Goal: Communication & Community: Answer question/provide support

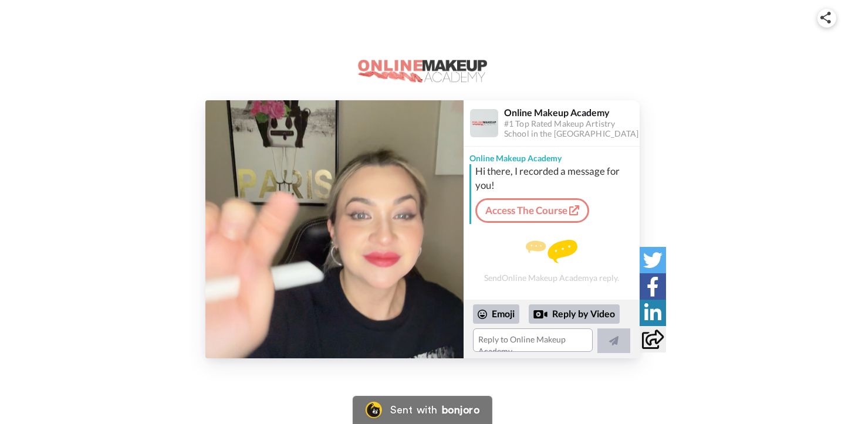
click at [373, 217] on img at bounding box center [334, 229] width 258 height 258
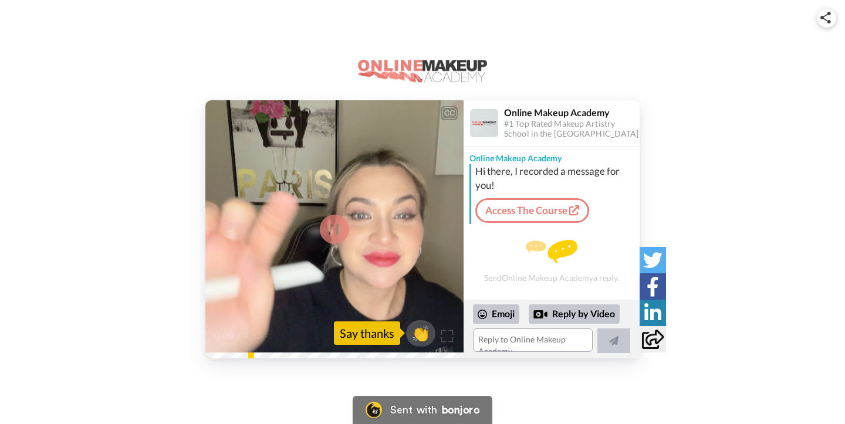
click at [450, 336] on img at bounding box center [447, 336] width 12 height 12
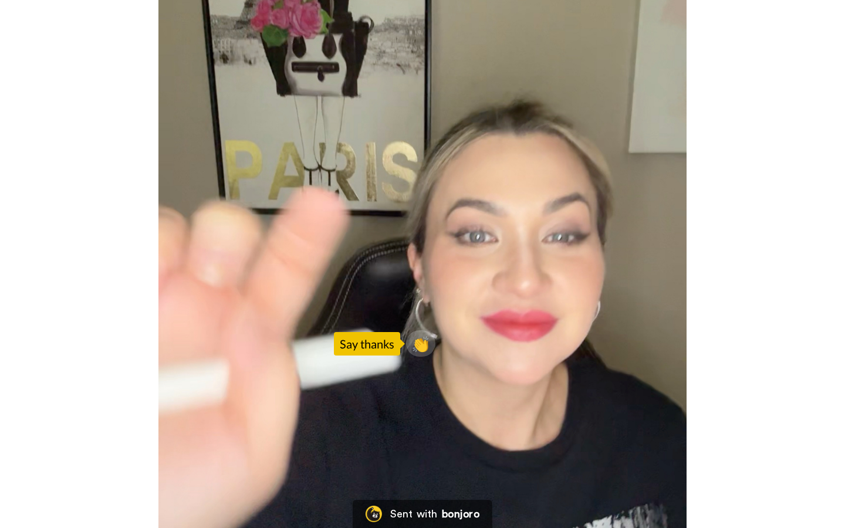
click at [420, 424] on video at bounding box center [422, 264] width 845 height 528
click at [401, 424] on video at bounding box center [422, 264] width 845 height 528
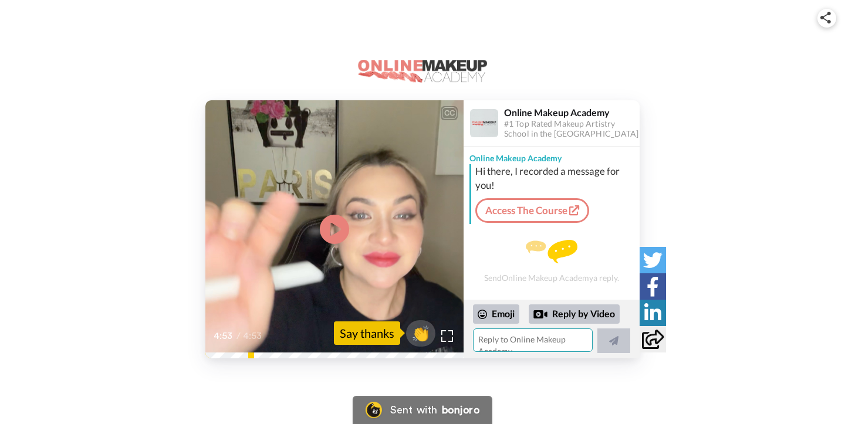
click at [529, 339] on textarea at bounding box center [533, 340] width 120 height 23
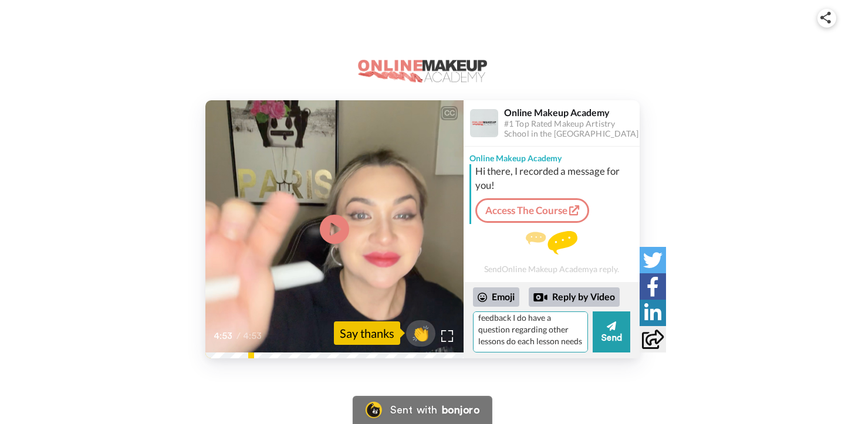
scroll to position [43, 0]
click at [512, 316] on textarea "this is so thorough and detailed I really appreciate it. and thank you for the …" at bounding box center [530, 332] width 115 height 41
click at [531, 329] on textarea "this is so thorough and detailed I really appreciate it. and thank you for the …" at bounding box center [530, 332] width 115 height 41
drag, startPoint x: 536, startPoint y: 331, endPoint x: 515, endPoint y: 333, distance: 20.6
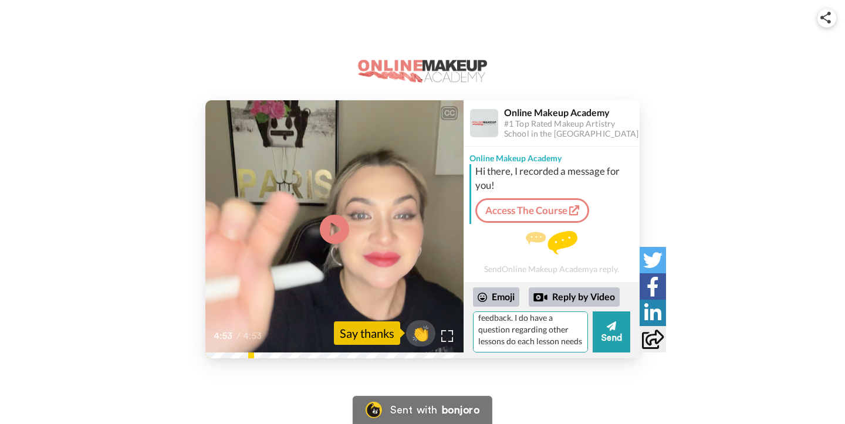
click at [515, 333] on textarea "this is so thorough and detailed I really appreciate it. and thank you for the …" at bounding box center [530, 332] width 115 height 41
click at [522, 348] on textarea "this is so thorough and detailed I really appreciate it. and thank you for the …" at bounding box center [530, 332] width 115 height 41
click at [550, 343] on textarea "this is so thorough and detailed I really appreciate it. and thank you for the …" at bounding box center [530, 332] width 115 height 41
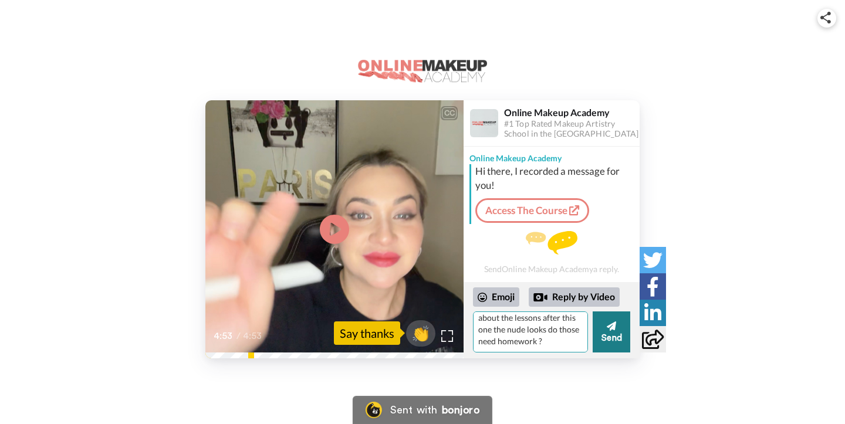
type textarea "this is so thorough and detailed I really appreciate it. and thank you for the …"
click at [600, 336] on button "Send" at bounding box center [612, 332] width 38 height 41
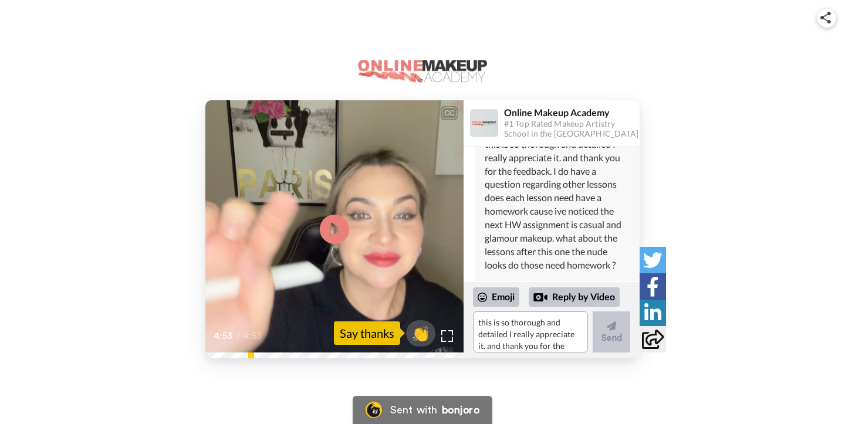
scroll to position [120, 0]
